Goal: Navigation & Orientation: Go to known website

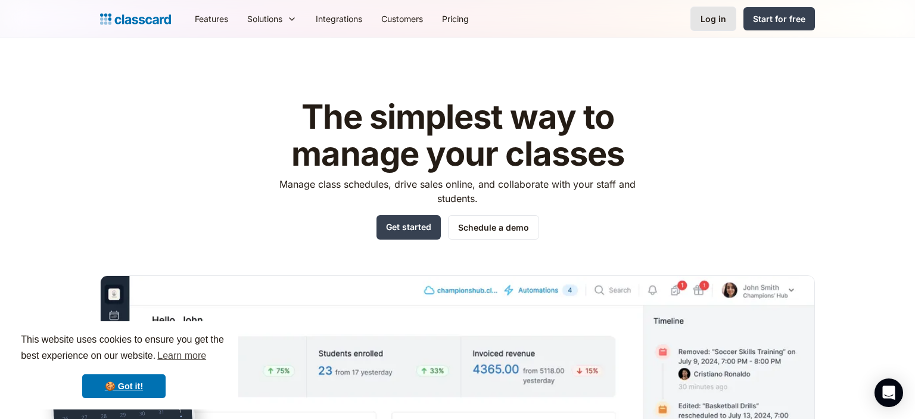
click at [714, 22] on div "Log in" at bounding box center [714, 19] width 26 height 13
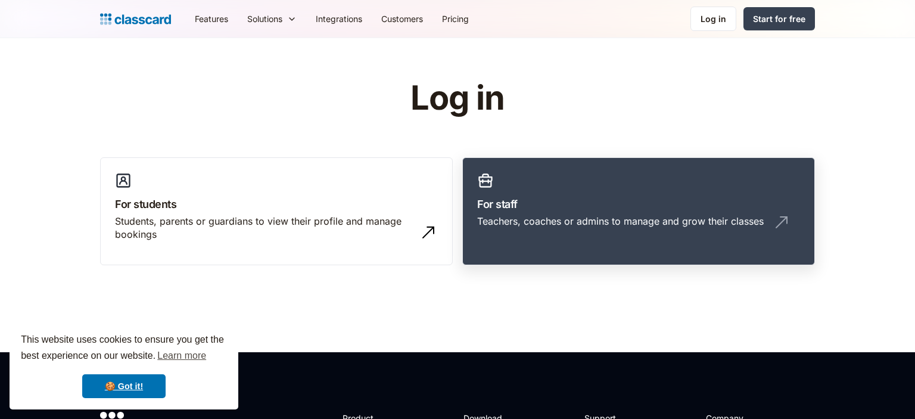
click at [569, 195] on link "For staff Teachers, coaches or admins to manage and grow their classes" at bounding box center [638, 211] width 353 height 108
